Goal: Transaction & Acquisition: Purchase product/service

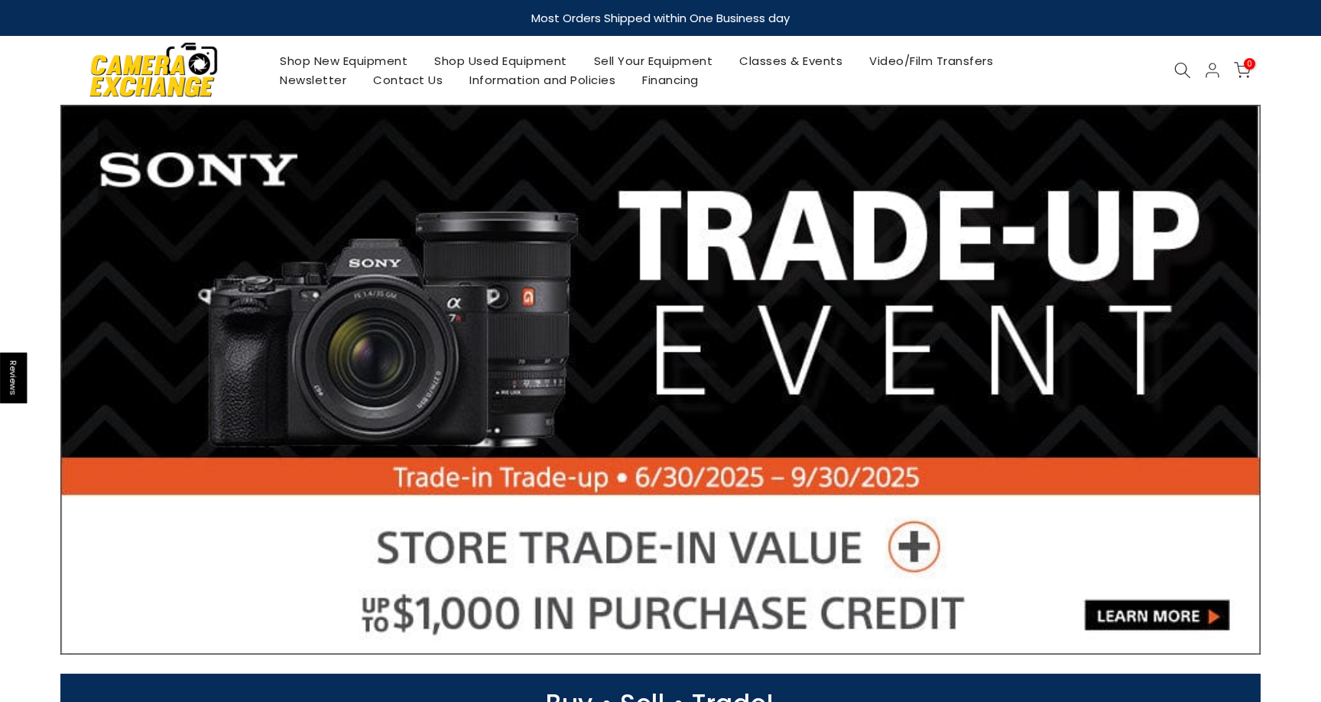
click at [372, 59] on link "Shop New Equipment" at bounding box center [344, 60] width 154 height 19
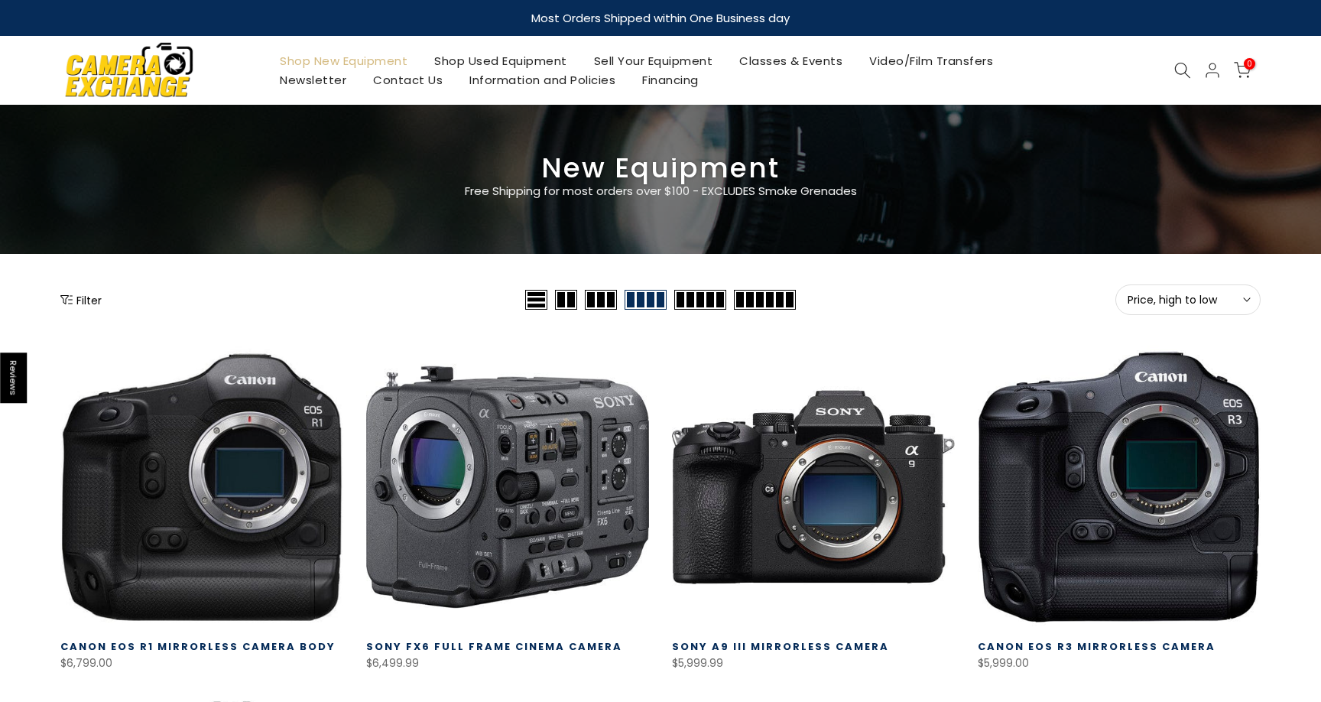
click at [67, 299] on icon "Show filters" at bounding box center [66, 300] width 12 height 12
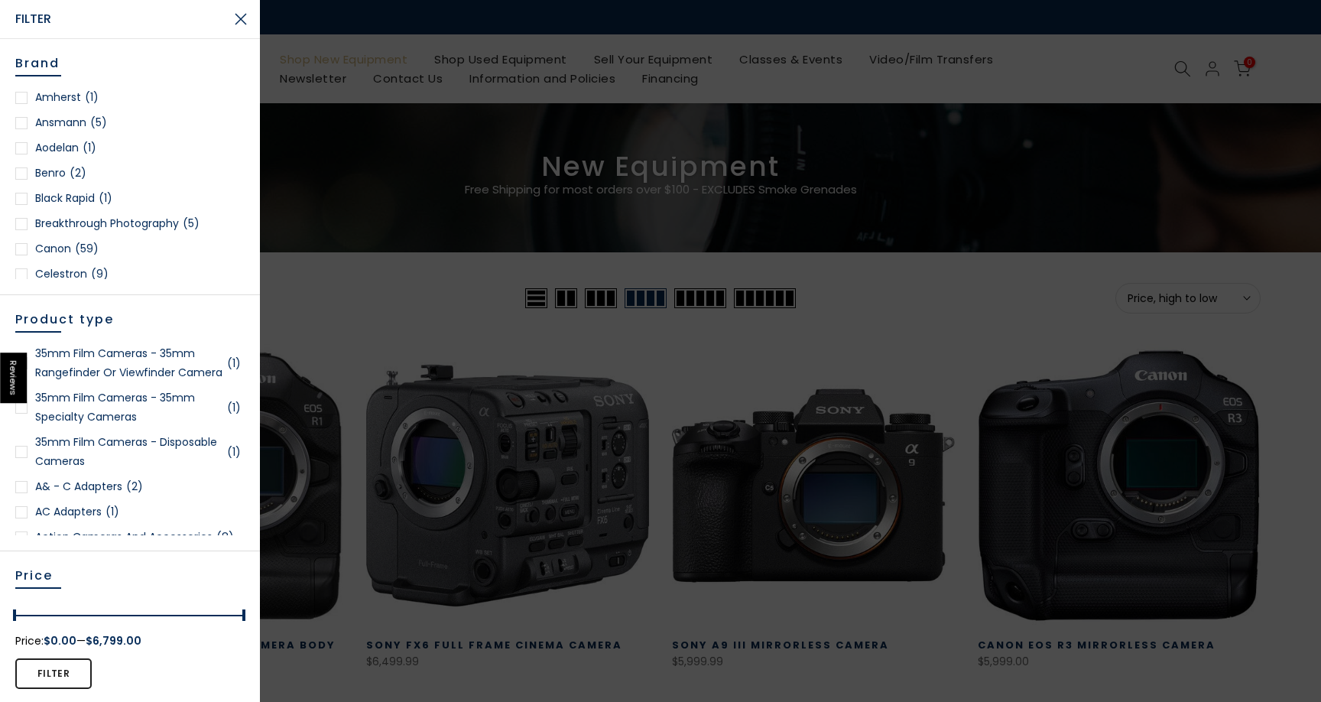
click at [635, 133] on div at bounding box center [660, 351] width 1321 height 702
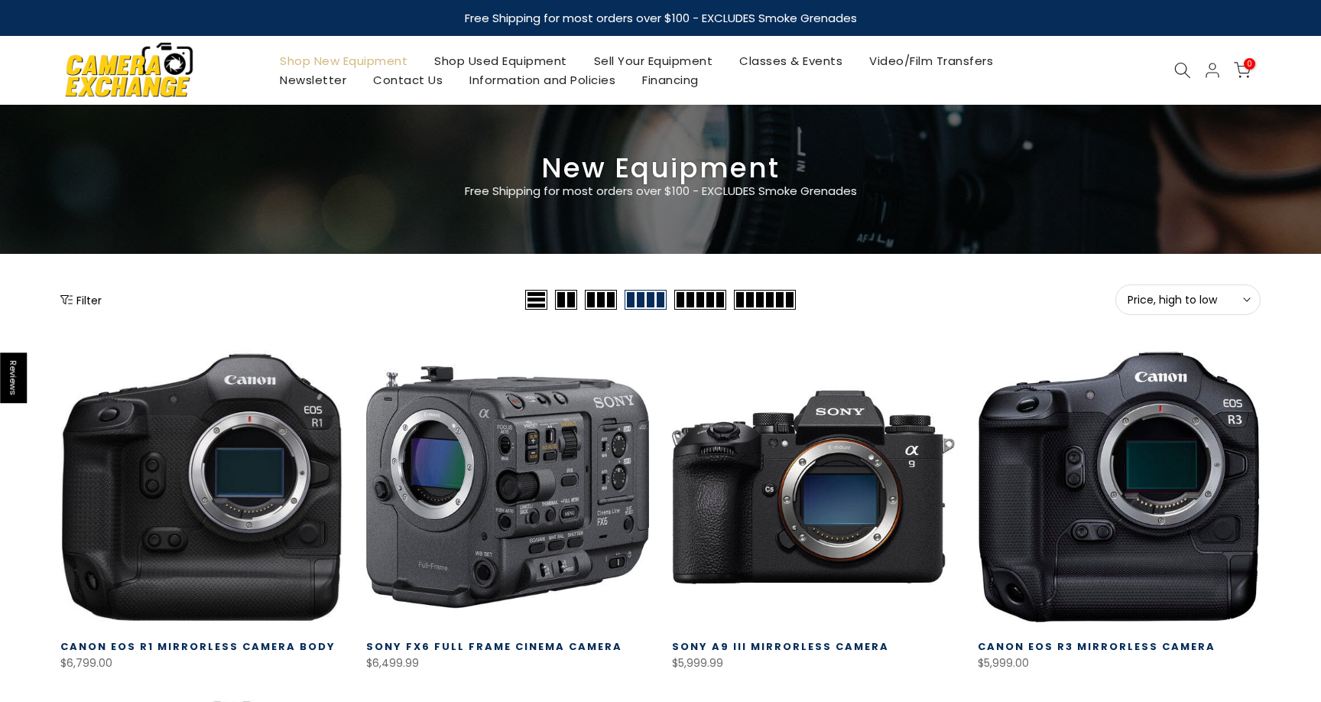
click at [1178, 70] on icon at bounding box center [1183, 70] width 17 height 17
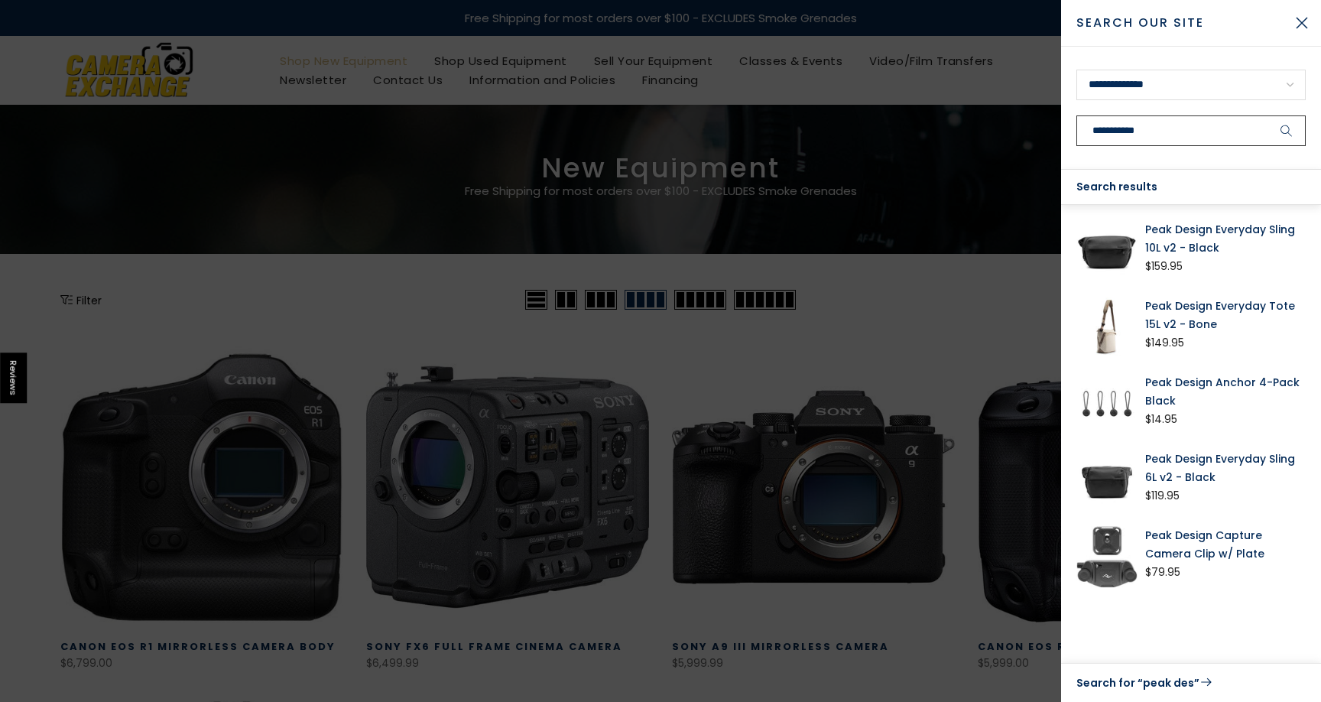
type input "**********"
click at [1287, 131] on button "submit" at bounding box center [1287, 130] width 38 height 31
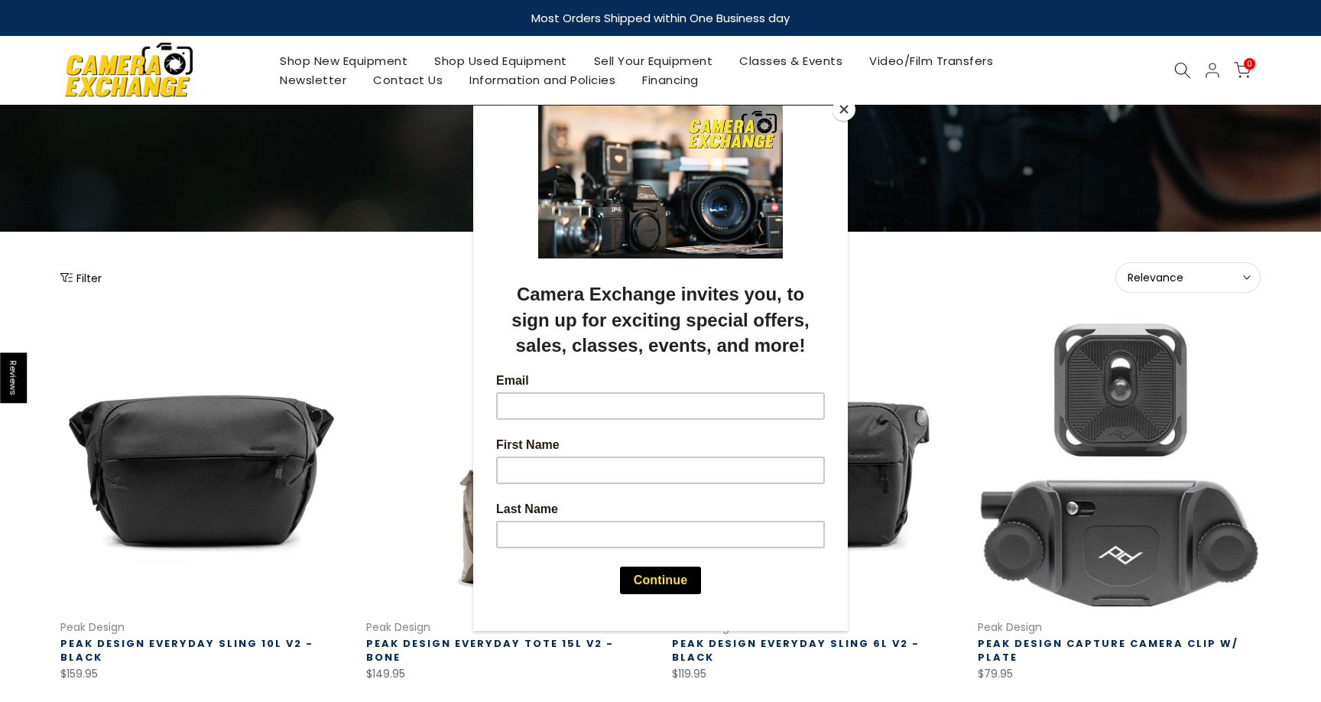
click at [1183, 280] on div at bounding box center [660, 351] width 1321 height 702
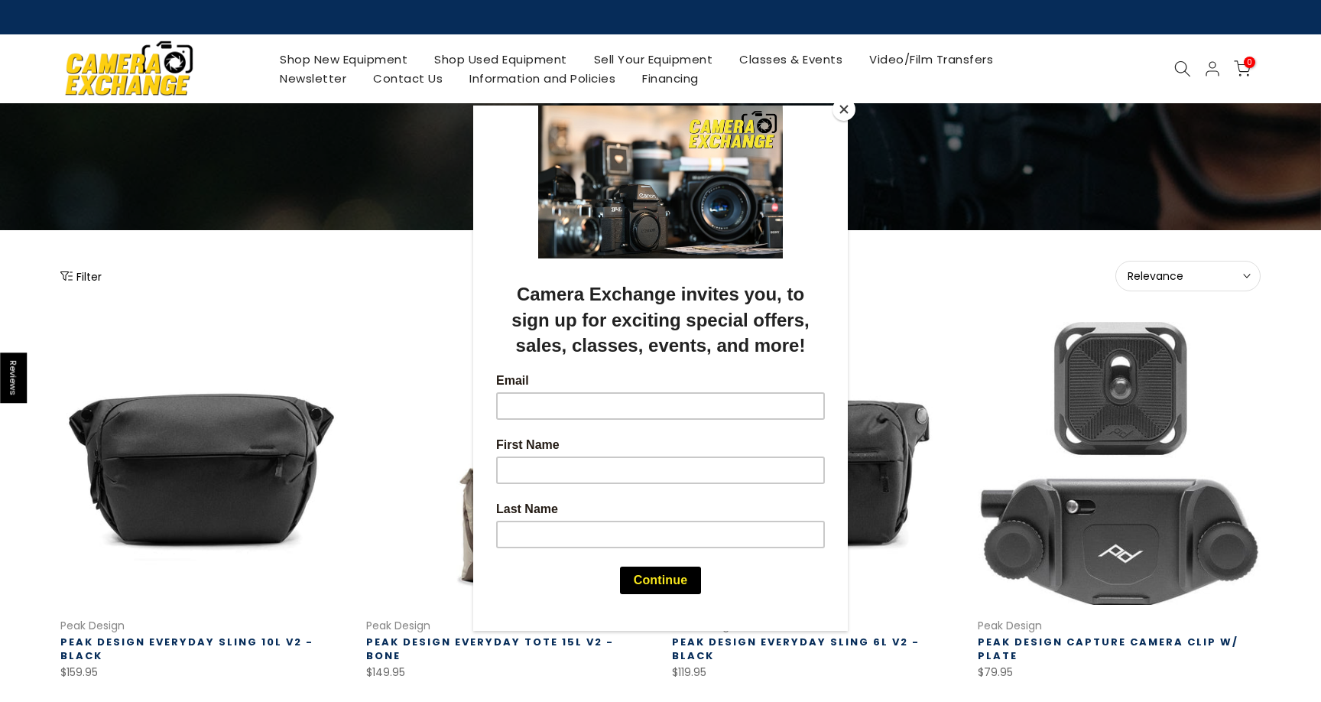
click at [839, 112] on button "Close" at bounding box center [844, 109] width 23 height 23
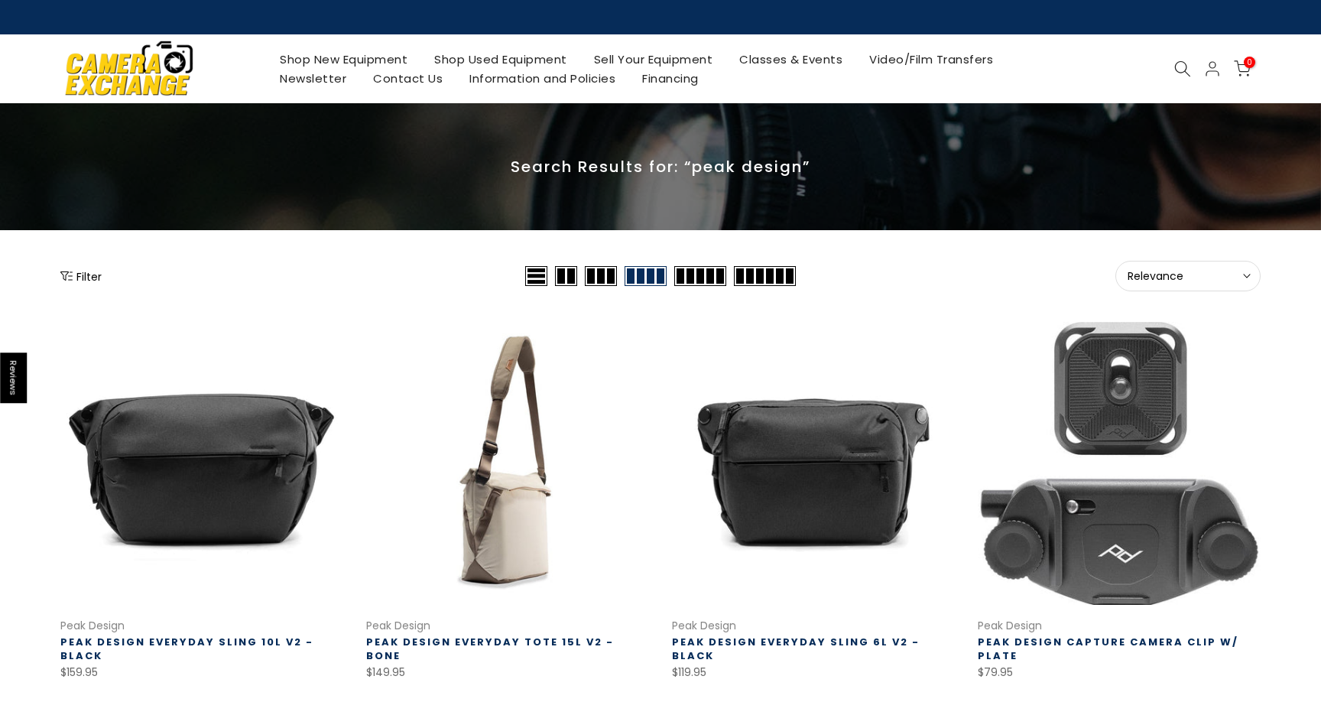
click at [1160, 281] on span "Relevance" at bounding box center [1188, 276] width 121 height 14
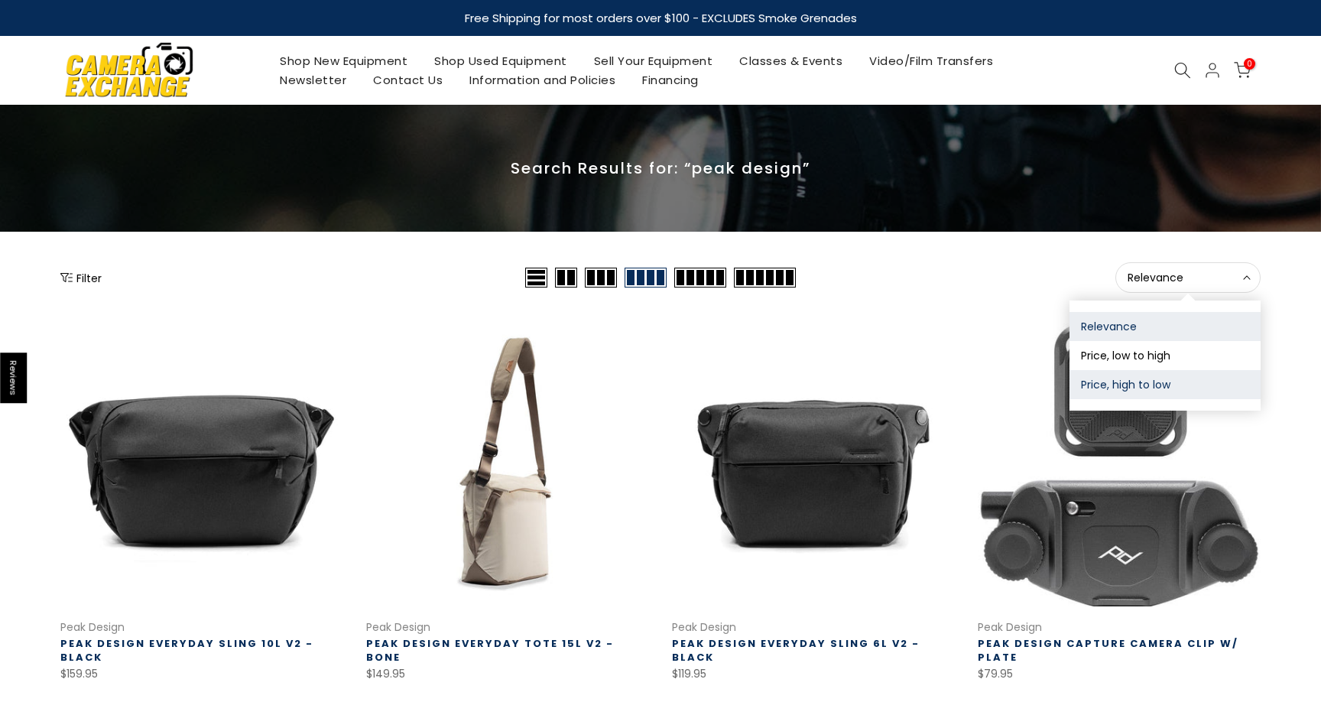
click at [1136, 387] on button "Price, high to low" at bounding box center [1165, 384] width 191 height 29
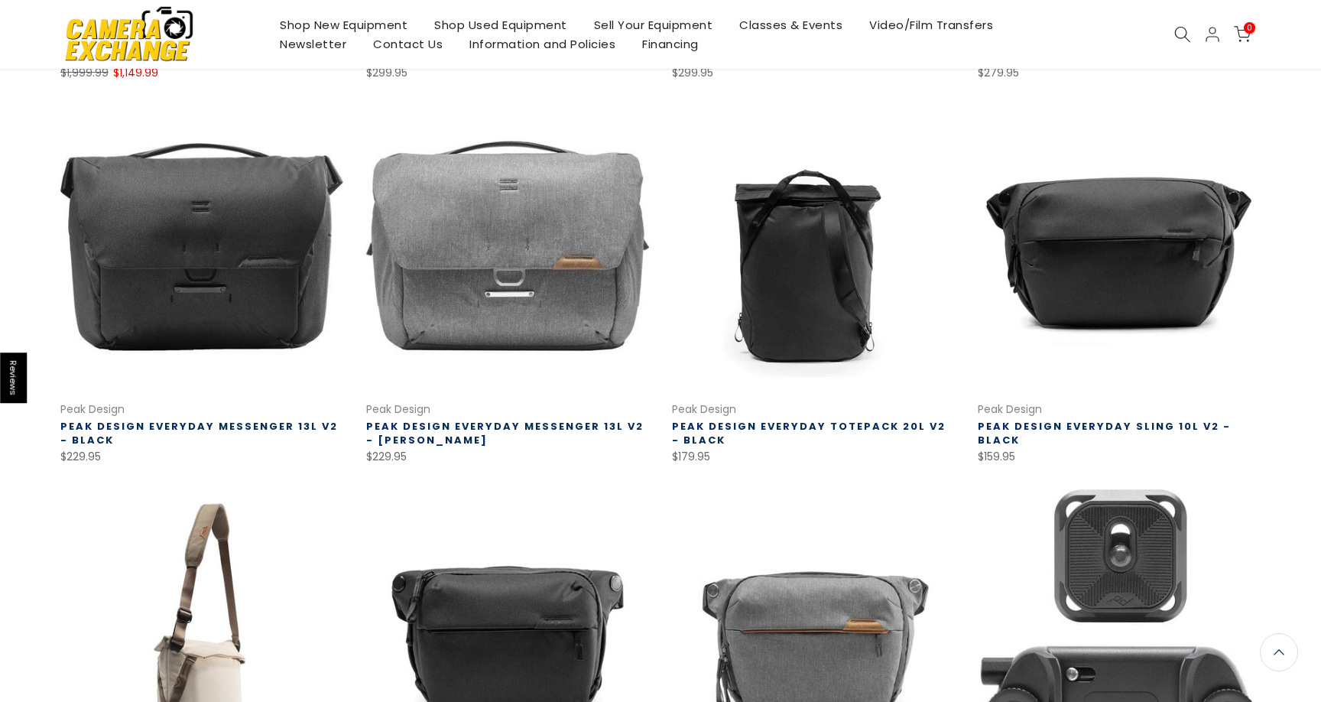
scroll to position [587, 0]
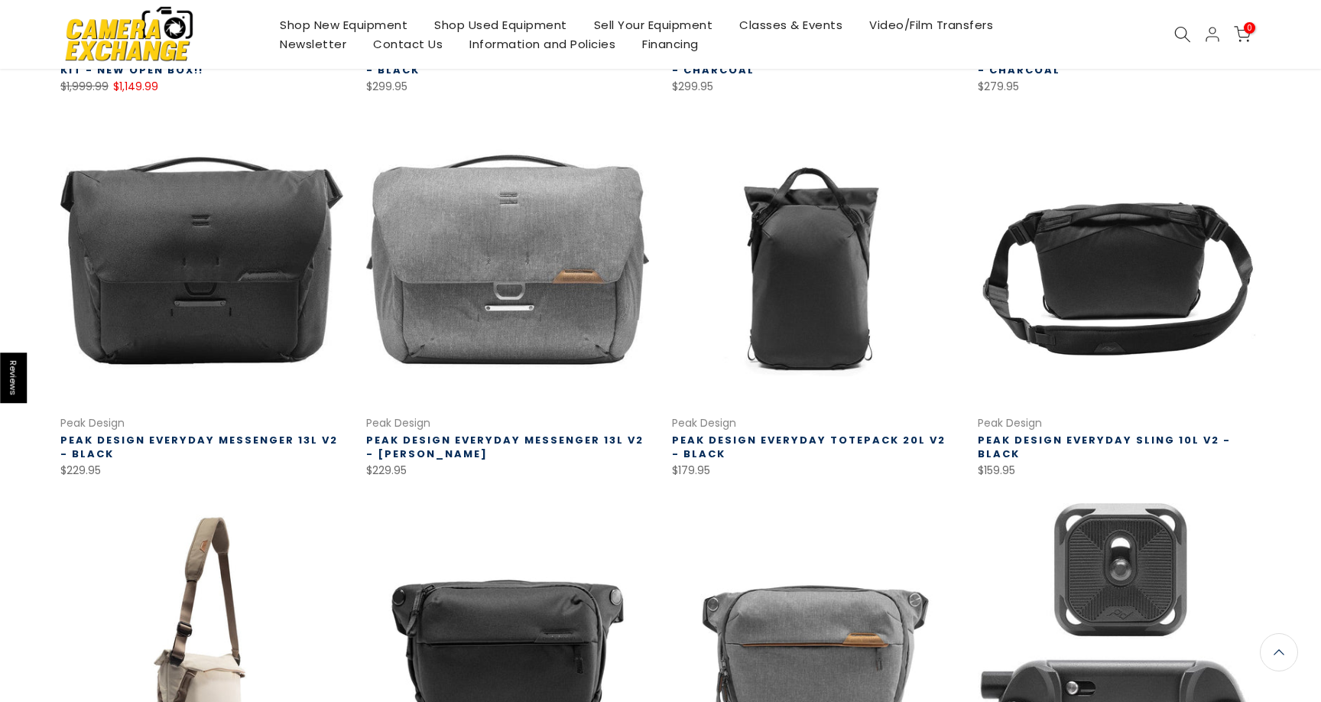
click at [1094, 292] on link at bounding box center [1119, 260] width 283 height 283
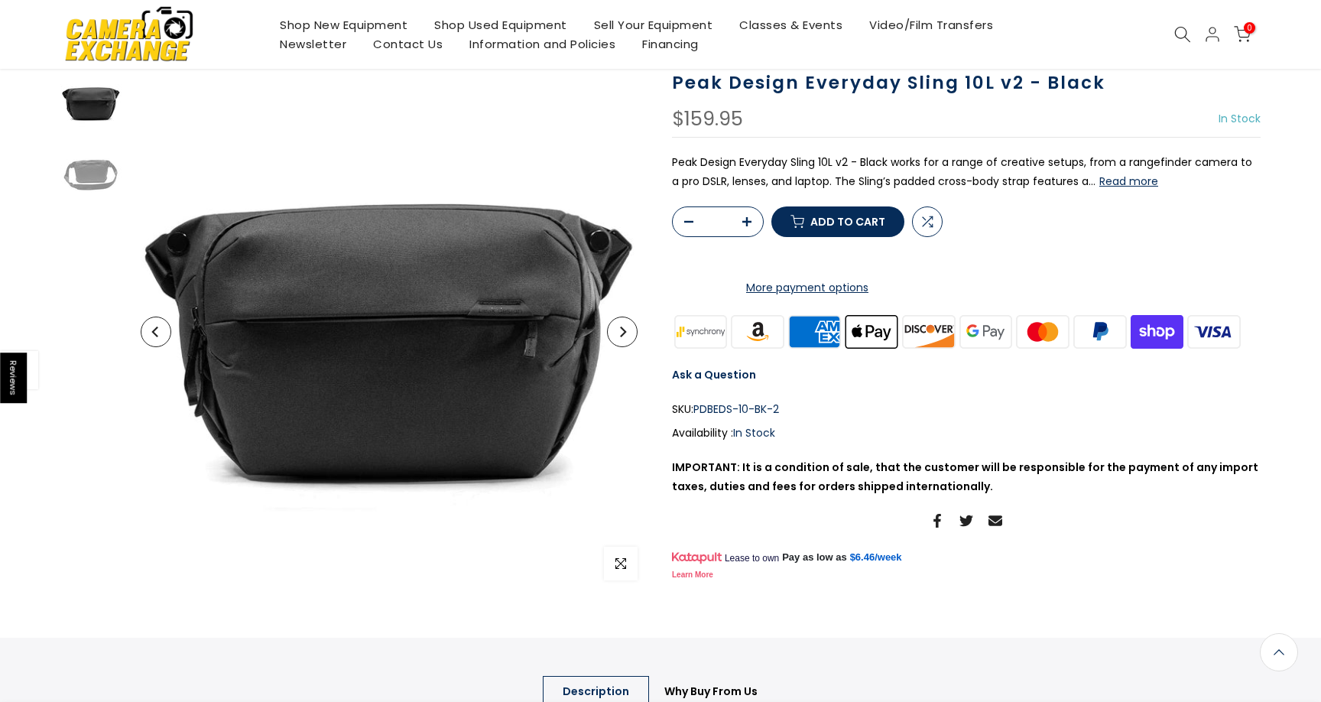
scroll to position [63, 0]
